Goal: Information Seeking & Learning: Find specific fact

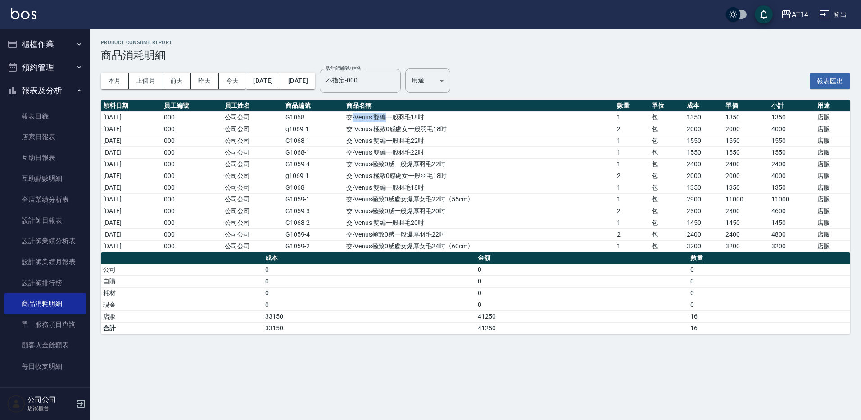
drag, startPoint x: 362, startPoint y: 116, endPoint x: 394, endPoint y: 114, distance: 32.9
click at [394, 114] on td "交-Venus 雙編一般羽毛18吋" at bounding box center [479, 117] width 271 height 12
drag, startPoint x: 394, startPoint y: 114, endPoint x: 369, endPoint y: 116, distance: 25.7
click at [369, 116] on td "交-Venus 雙編一般羽毛18吋" at bounding box center [479, 117] width 271 height 12
drag, startPoint x: 367, startPoint y: 116, endPoint x: 451, endPoint y: 116, distance: 83.7
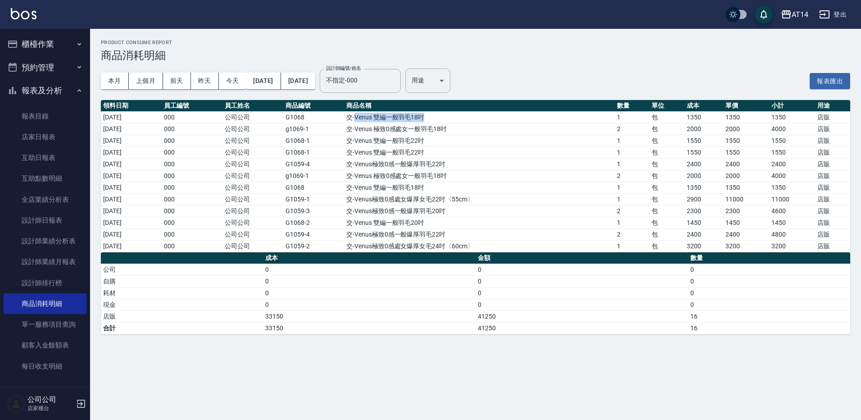
click at [451, 116] on td "交-Venus 雙編一般羽毛18吋" at bounding box center [479, 117] width 271 height 12
copy td "Venus 雙編一般羽毛18吋"
drag, startPoint x: 367, startPoint y: 130, endPoint x: 459, endPoint y: 128, distance: 92.8
click at [459, 128] on td "交-Venus 極致0感處女一般羽毛18吋" at bounding box center [479, 129] width 271 height 12
copy td "Venus 極致0感處女一般羽毛18吋"
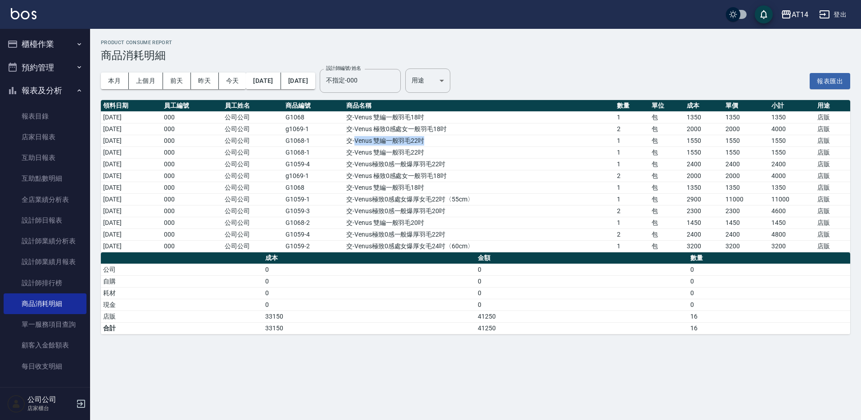
drag, startPoint x: 366, startPoint y: 140, endPoint x: 439, endPoint y: 140, distance: 73.4
click at [439, 140] on td "交-Venus 雙編一般羽毛22吋" at bounding box center [479, 141] width 271 height 12
drag, startPoint x: 439, startPoint y: 140, endPoint x: 431, endPoint y: 137, distance: 8.7
copy td "Venus 雙編一般羽毛22吋"
drag, startPoint x: 445, startPoint y: 151, endPoint x: 367, endPoint y: 151, distance: 77.9
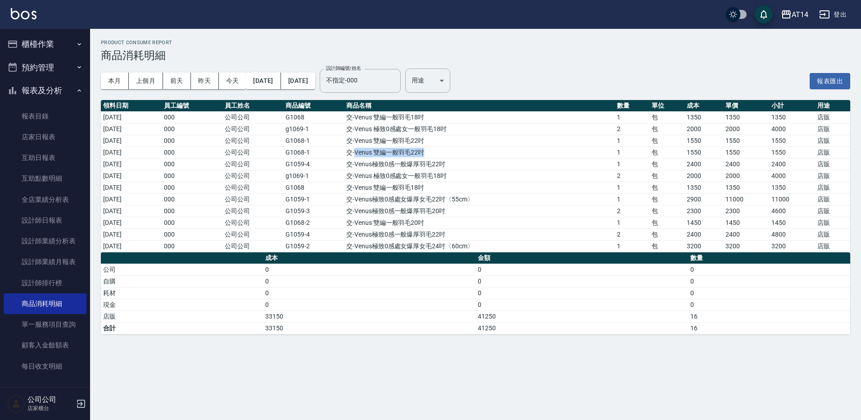
click at [367, 151] on td "交-Venus 雙編一般羽毛22吋" at bounding box center [479, 152] width 271 height 12
drag, startPoint x: 367, startPoint y: 151, endPoint x: 374, endPoint y: 152, distance: 7.2
copy td "Venus 雙編一般羽毛22吋"
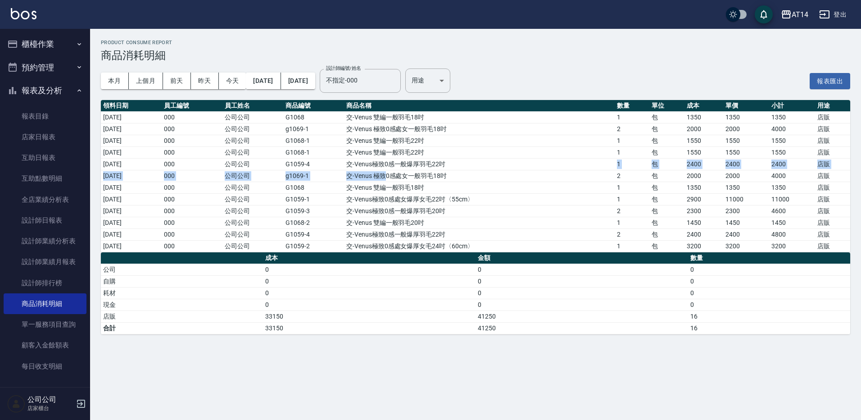
drag, startPoint x: 457, startPoint y: 166, endPoint x: 394, endPoint y: 173, distance: 63.4
click at [394, 173] on tbody "[DATE] 000 公司公司 G1068 交-Venus 雙編一般羽毛18吋 1 包 1350 1350 1350 店販 [DATE] 000 公司公司 g…" at bounding box center [475, 181] width 749 height 140
drag, startPoint x: 394, startPoint y: 173, endPoint x: 369, endPoint y: 162, distance: 28.0
click at [369, 162] on td "交-Venus極致0感一般爆厚羽毛22吋" at bounding box center [479, 164] width 271 height 12
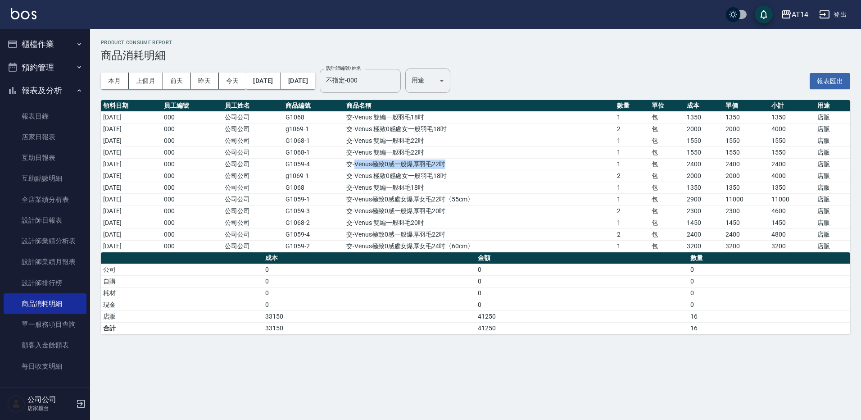
drag, startPoint x: 367, startPoint y: 162, endPoint x: 459, endPoint y: 163, distance: 92.3
click at [459, 163] on td "交-Venus極致0感一般爆厚羽毛22吋" at bounding box center [479, 164] width 271 height 12
drag, startPoint x: 459, startPoint y: 163, endPoint x: 454, endPoint y: 163, distance: 5.0
copy td "Venus極致0感一般爆厚羽毛22吋"
drag, startPoint x: 366, startPoint y: 174, endPoint x: 463, endPoint y: 172, distance: 96.8
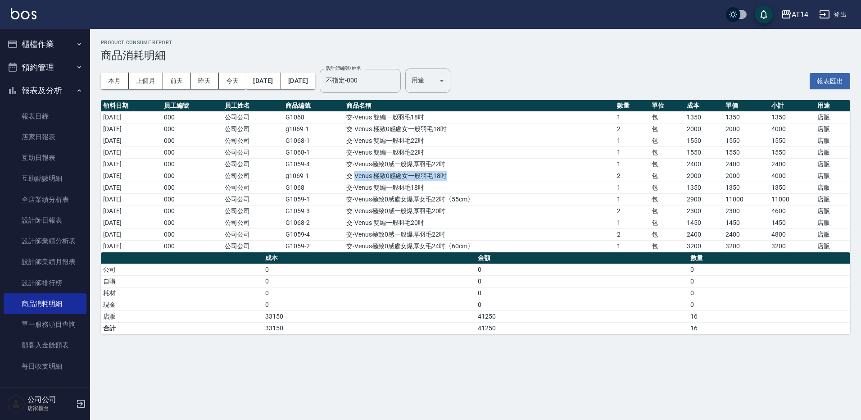
click at [463, 172] on td "交-Venus 極致0感處女一般羽毛18吋" at bounding box center [479, 176] width 271 height 12
drag, startPoint x: 463, startPoint y: 172, endPoint x: 454, endPoint y: 171, distance: 9.1
copy td "Venus 極致0感處女一般羽毛18吋"
drag, startPoint x: 368, startPoint y: 187, endPoint x: 441, endPoint y: 186, distance: 73.0
click at [441, 186] on td "交-Venus 雙編一般羽毛18吋" at bounding box center [479, 187] width 271 height 12
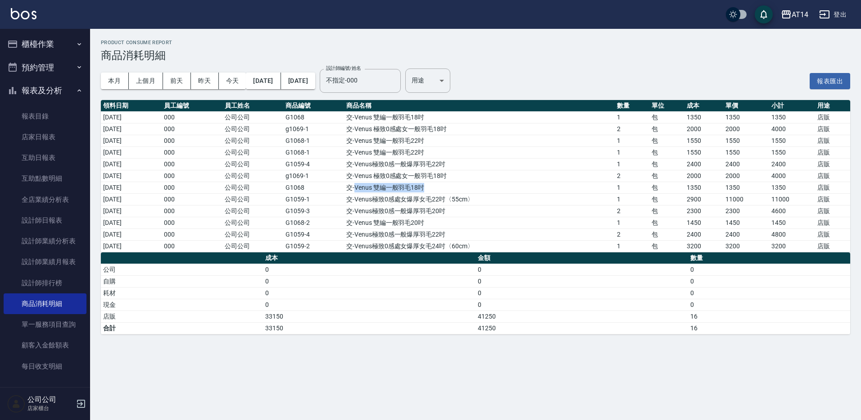
drag, startPoint x: 441, startPoint y: 186, endPoint x: 431, endPoint y: 186, distance: 9.9
copy td "Venus 雙編一般羽毛18吋"
drag, startPoint x: 366, startPoint y: 198, endPoint x: 458, endPoint y: 200, distance: 91.9
click at [458, 200] on td "交-Venus極致0感處女爆厚女毛22吋〈55cm〉" at bounding box center [479, 199] width 271 height 12
drag, startPoint x: 458, startPoint y: 200, endPoint x: 450, endPoint y: 201, distance: 7.7
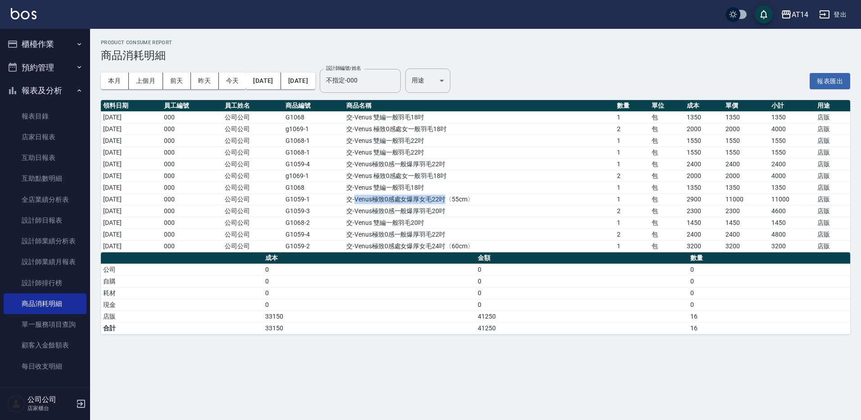
copy td "Venus極致0感處女爆厚女毛22吋"
drag, startPoint x: 367, startPoint y: 210, endPoint x: 463, endPoint y: 212, distance: 96.4
click at [463, 212] on td "交-Venus極致0感一般爆厚羽毛20吋" at bounding box center [479, 211] width 271 height 12
drag, startPoint x: 463, startPoint y: 212, endPoint x: 453, endPoint y: 211, distance: 10.4
copy td "Venus極致0感一般爆厚羽毛20吋"
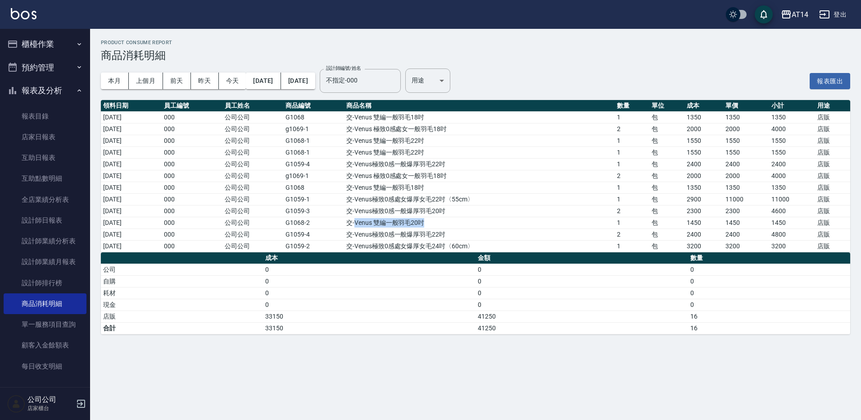
drag, startPoint x: 368, startPoint y: 221, endPoint x: 443, endPoint y: 225, distance: 74.9
click at [443, 225] on td "交-Venus 雙編一般羽毛20吋" at bounding box center [479, 223] width 271 height 12
drag, startPoint x: 443, startPoint y: 225, endPoint x: 430, endPoint y: 221, distance: 12.8
copy td "Venus 雙編一般羽毛20吋"
drag, startPoint x: 367, startPoint y: 231, endPoint x: 461, endPoint y: 236, distance: 94.7
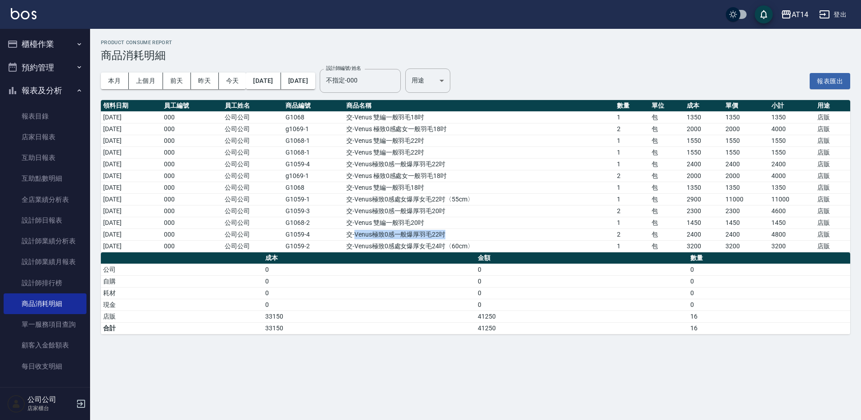
click at [461, 236] on td "交-Venus極致0感一般爆厚羽毛22吋" at bounding box center [479, 234] width 271 height 12
drag, startPoint x: 461, startPoint y: 236, endPoint x: 454, endPoint y: 233, distance: 7.7
drag, startPoint x: 365, startPoint y: 246, endPoint x: 500, endPoint y: 244, distance: 135.5
click at [500, 244] on td "交-Venus極致0感處女爆厚女毛24吋〈60cm〉" at bounding box center [479, 246] width 271 height 12
drag, startPoint x: 500, startPoint y: 244, endPoint x: 455, endPoint y: 243, distance: 45.0
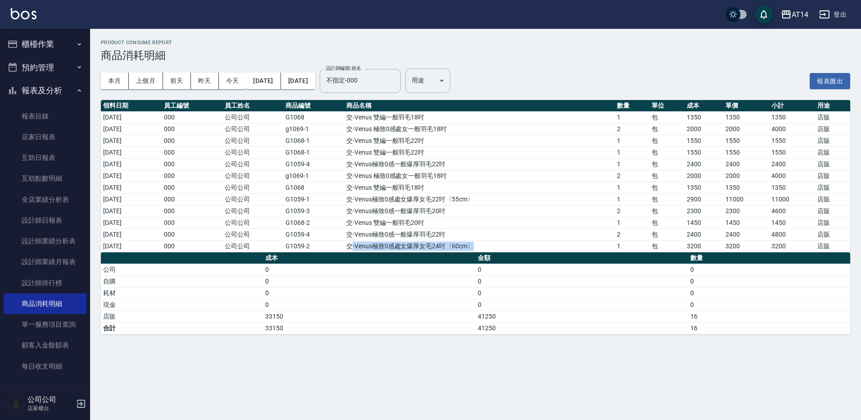
click at [455, 243] on td "交-Venus極致0感處女爆厚女毛24吋〈60cm〉" at bounding box center [479, 246] width 271 height 12
click at [374, 249] on td "交-Venus極致0感處女爆厚女毛24吋〈60cm〉" at bounding box center [479, 246] width 271 height 12
drag, startPoint x: 367, startPoint y: 244, endPoint x: 457, endPoint y: 241, distance: 91.0
click at [457, 241] on td "交-Venus極致0感處女爆厚女毛24吋〈60cm〉" at bounding box center [479, 246] width 271 height 12
drag, startPoint x: 457, startPoint y: 241, endPoint x: 450, endPoint y: 246, distance: 8.7
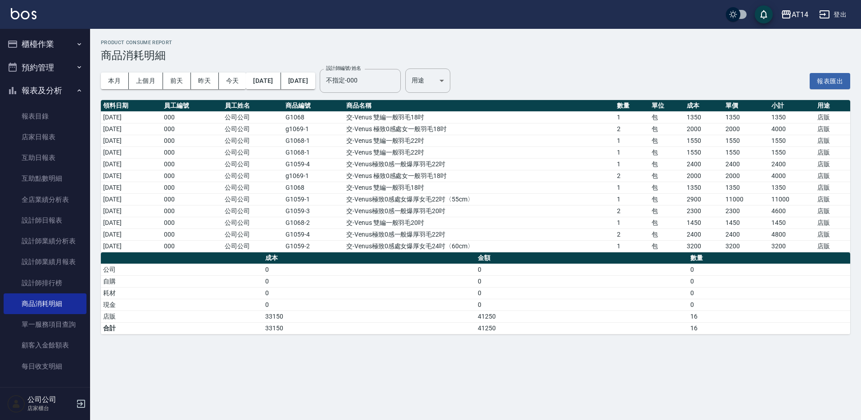
click at [139, 185] on td "[DATE]" at bounding box center [131, 187] width 61 height 12
click at [136, 173] on td "[DATE]" at bounding box center [131, 176] width 61 height 12
click at [135, 162] on td "[DATE]" at bounding box center [131, 164] width 61 height 12
click at [134, 150] on td "[DATE]" at bounding box center [131, 152] width 61 height 12
click at [135, 142] on td "[DATE]" at bounding box center [131, 141] width 61 height 12
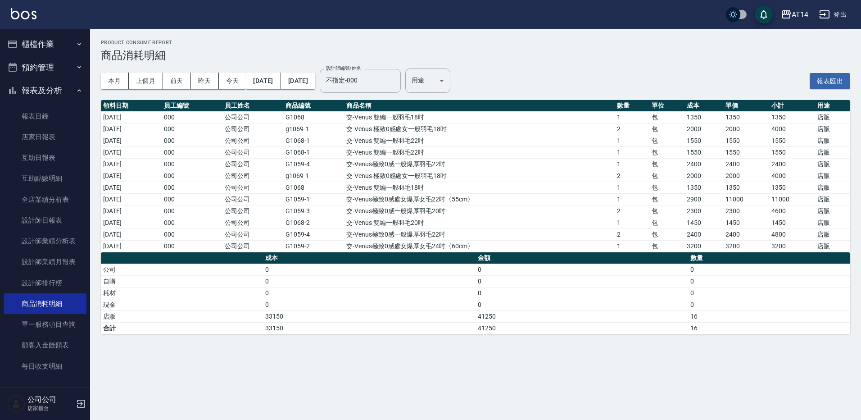
click at [138, 196] on td "[DATE]" at bounding box center [131, 199] width 61 height 12
